Goal: Information Seeking & Learning: Learn about a topic

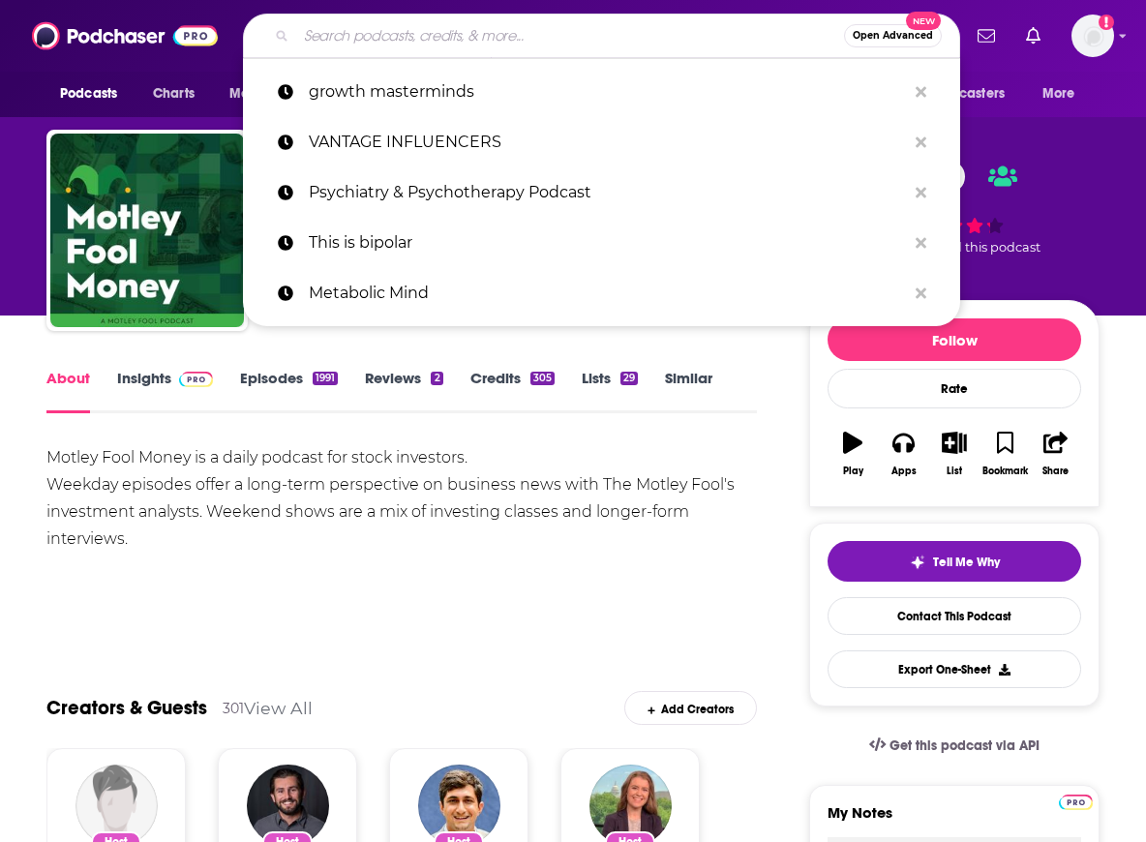
click at [689, 38] on input "Search podcasts, credits, & more..." at bounding box center [570, 35] width 548 height 31
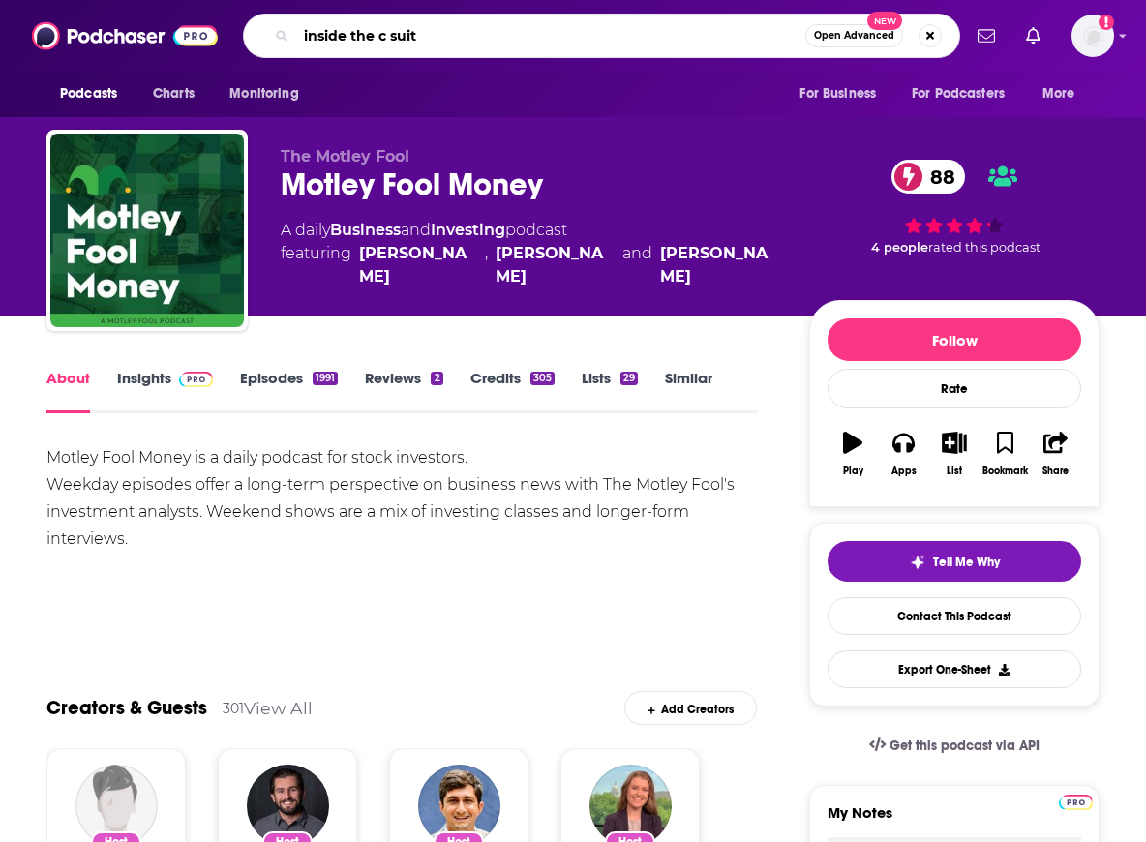
type input "inside the c suite"
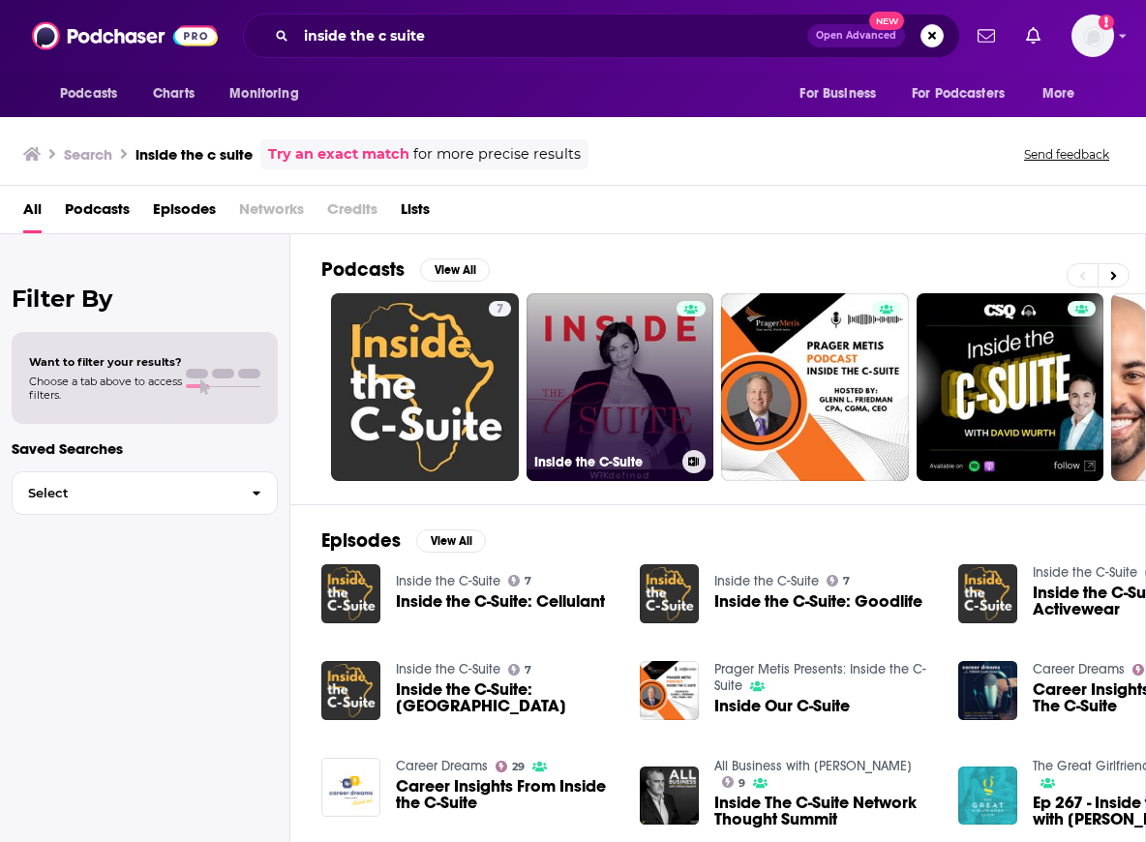
click at [629, 381] on link "Inside the C-Suite" at bounding box center [621, 387] width 188 height 188
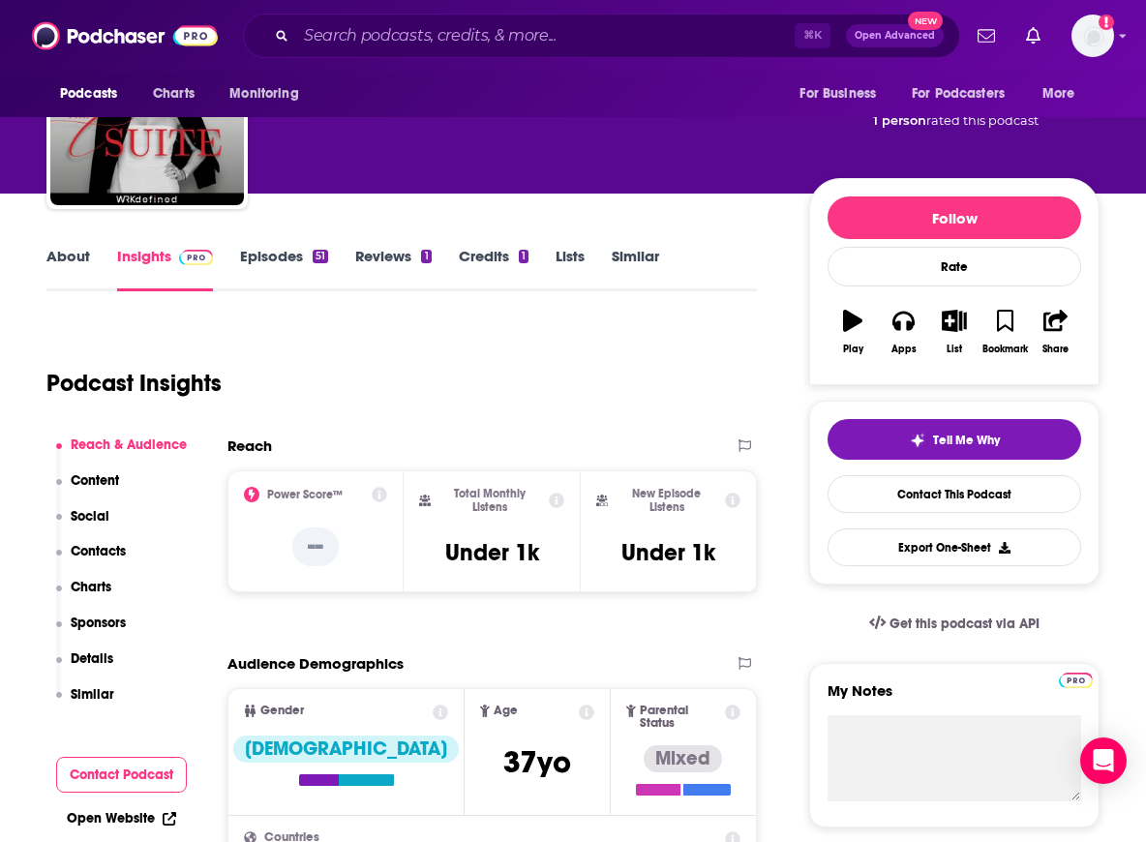
scroll to position [141, 0]
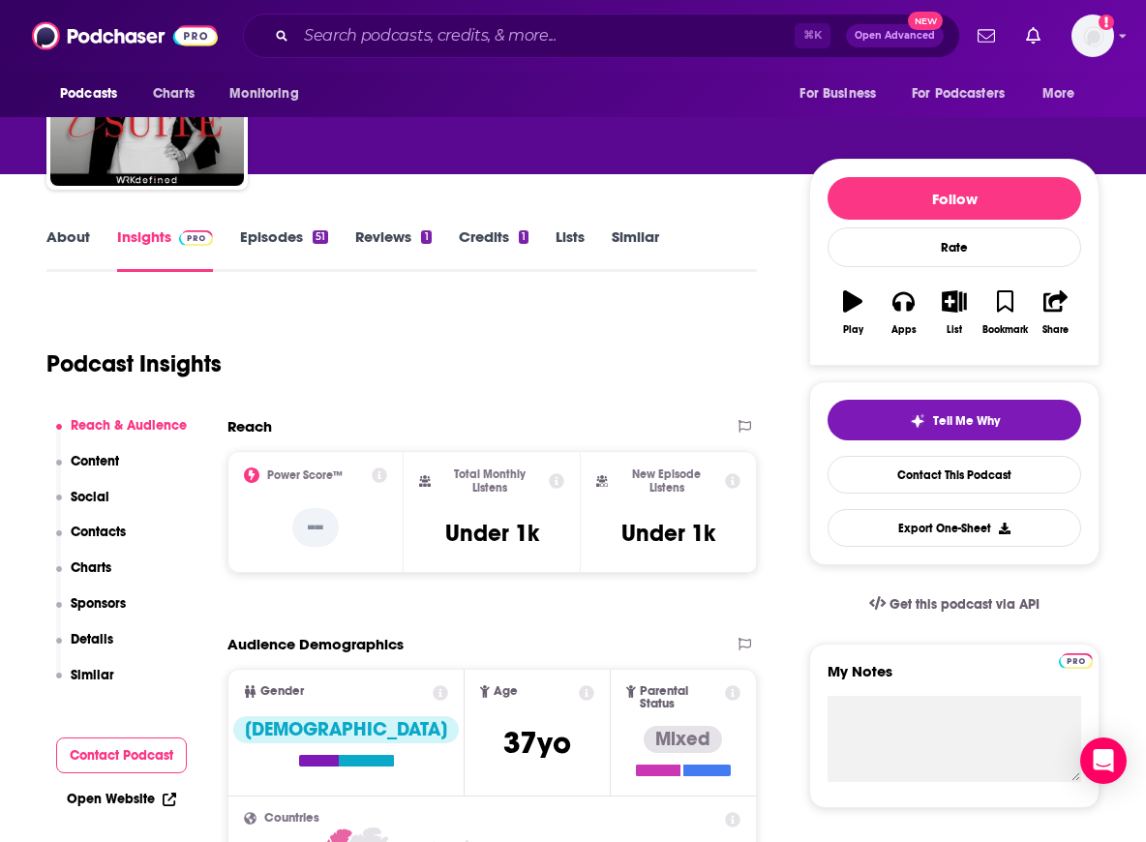
click at [66, 234] on link "About" at bounding box center [68, 249] width 44 height 45
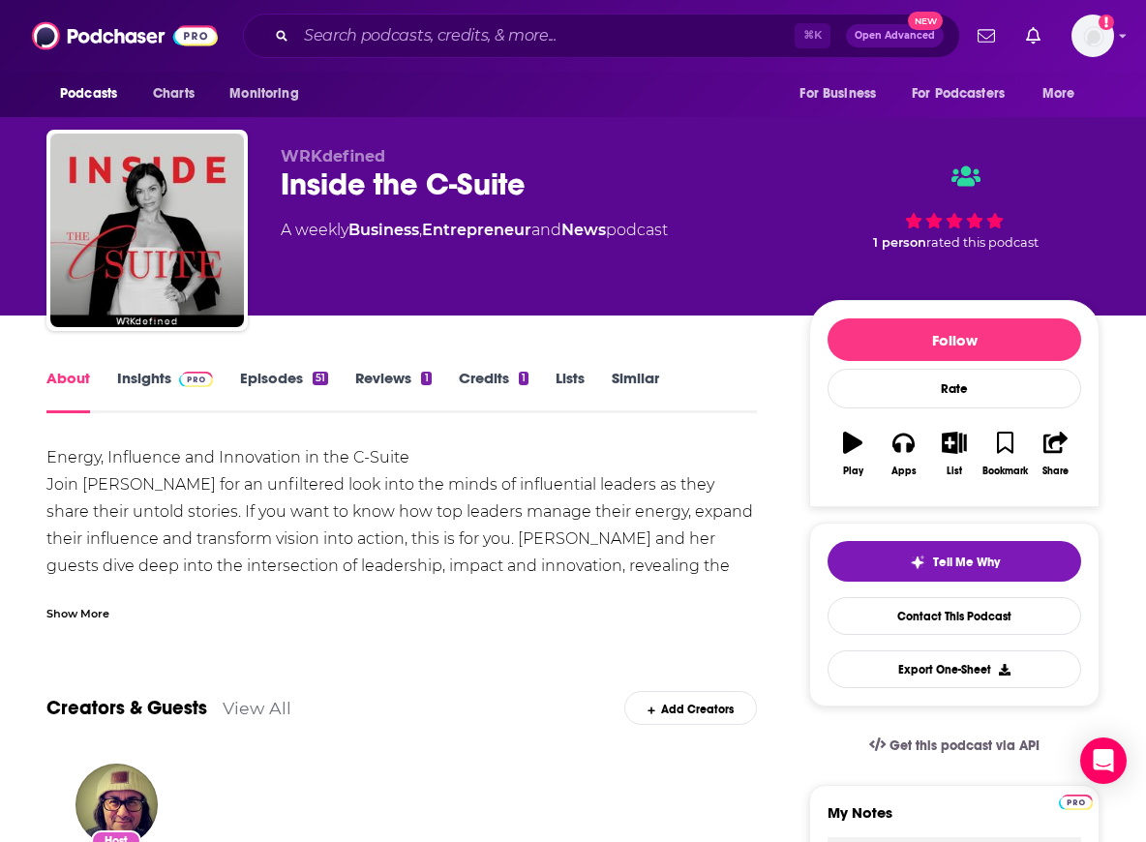
click at [88, 608] on div "Show More" at bounding box center [77, 612] width 63 height 18
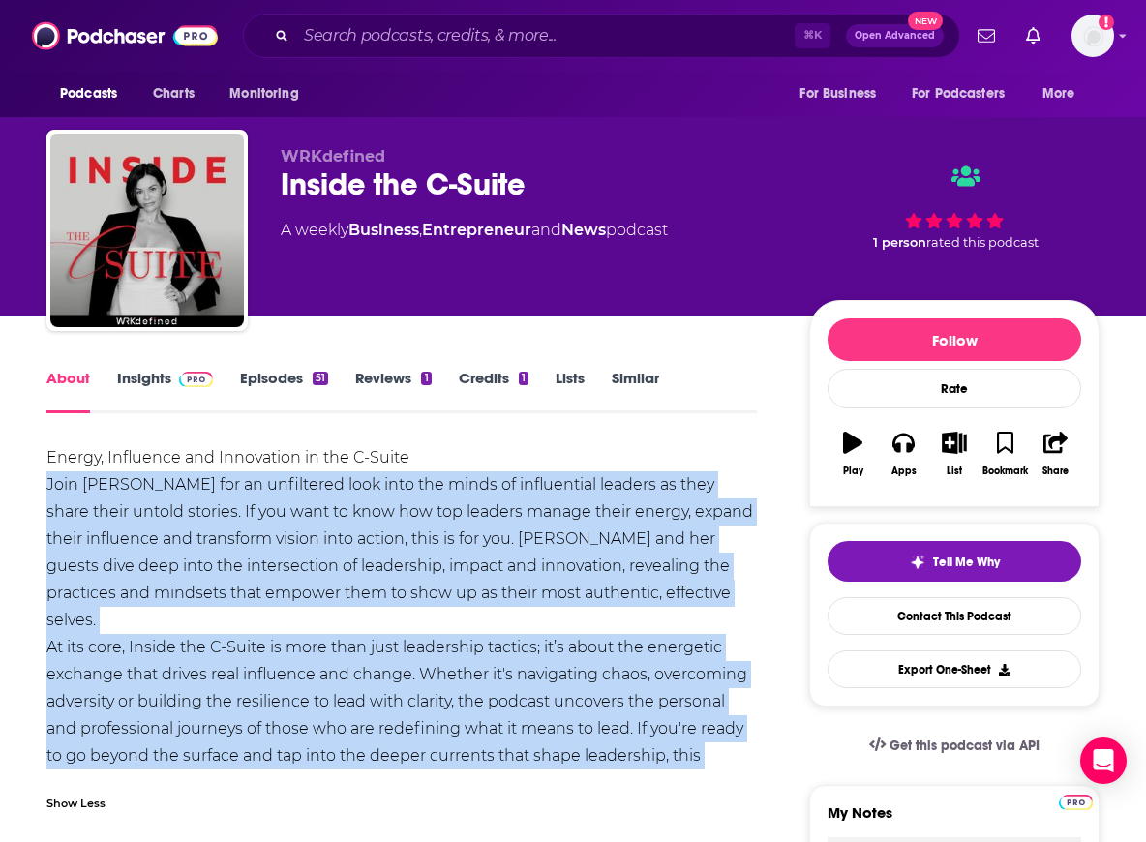
drag, startPoint x: 505, startPoint y: 756, endPoint x: 47, endPoint y: 486, distance: 531.6
click at [47, 486] on div "Energy, Influence and Innovation in the C-Suite Join [PERSON_NAME] for an unfil…" at bounding box center [401, 620] width 711 height 352
copy div "Join [PERSON_NAME] for an unfiltered look into the minds of influential leaders…"
